Goal: Task Accomplishment & Management: Manage account settings

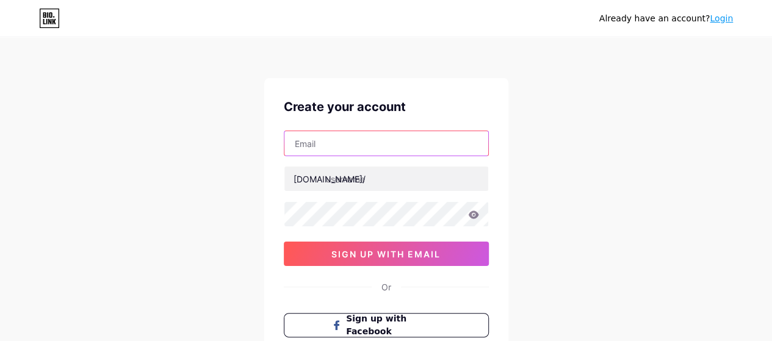
click at [346, 149] on input "text" at bounding box center [386, 143] width 204 height 24
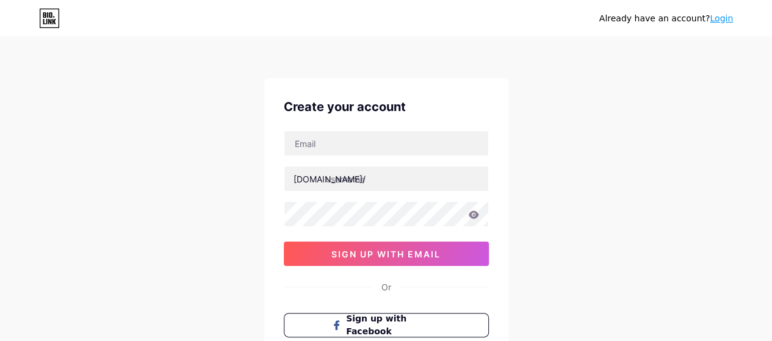
click at [587, 118] on div "Already have an account? Login Create your account [DOMAIN_NAME]/ 0cAFcWeA7twp4…" at bounding box center [386, 233] width 772 height 467
click at [717, 19] on link "Login" at bounding box center [720, 18] width 23 height 10
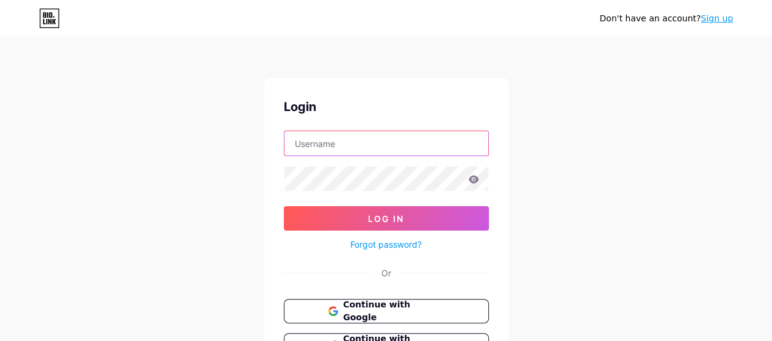
click at [285, 143] on input "text" at bounding box center [386, 143] width 204 height 24
type input "[EMAIL_ADDRESS][DOMAIN_NAME]"
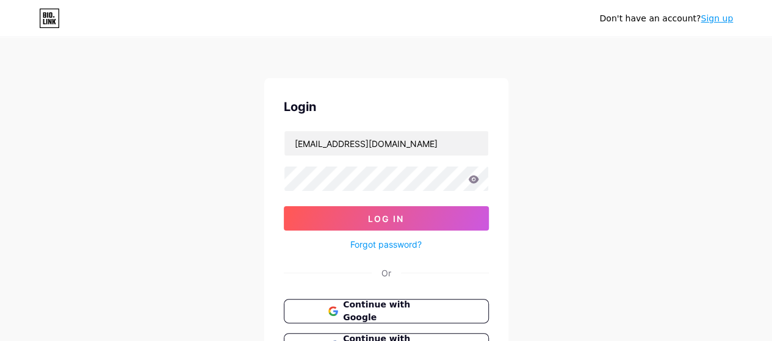
click at [440, 191] on form "[EMAIL_ADDRESS][DOMAIN_NAME] Log In Forgot password?" at bounding box center [386, 191] width 205 height 121
click at [284, 206] on button "Log In" at bounding box center [386, 218] width 205 height 24
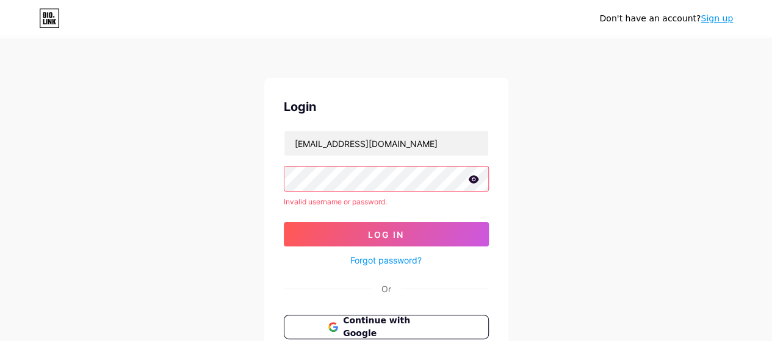
click at [472, 178] on icon at bounding box center [473, 179] width 11 height 9
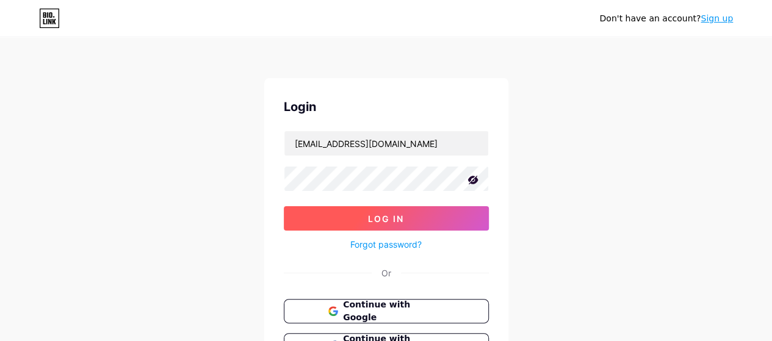
click at [377, 224] on button "Log In" at bounding box center [386, 218] width 205 height 24
click at [340, 213] on button "Log In" at bounding box center [386, 218] width 205 height 24
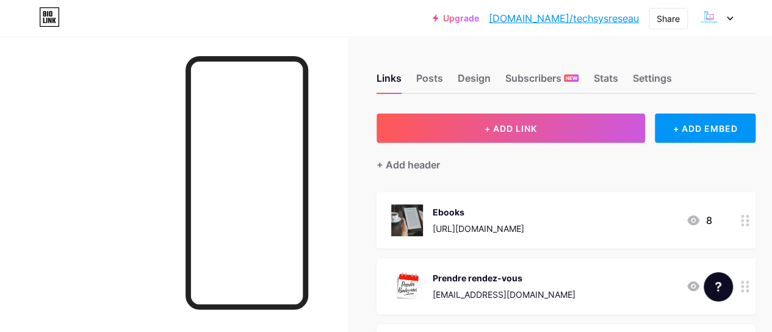
click at [610, 20] on link "[DOMAIN_NAME]/techsysreseau" at bounding box center [564, 18] width 150 height 15
